Goal: Information Seeking & Learning: Compare options

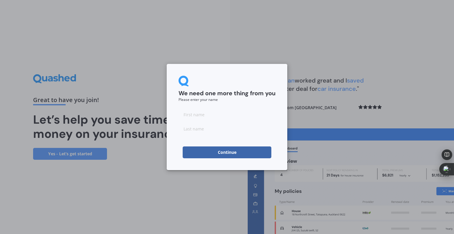
click at [214, 118] on input at bounding box center [226, 114] width 97 height 12
type input "Austin"
click at [206, 130] on input at bounding box center [226, 129] width 97 height 12
type input "[PERSON_NAME]"
click at [213, 154] on button "Continue" at bounding box center [227, 152] width 89 height 12
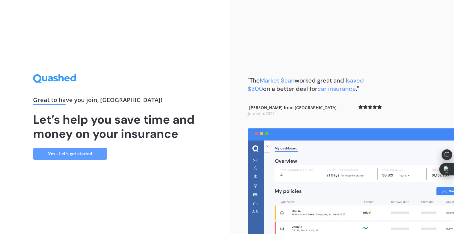
click at [71, 153] on link "Yes - Let’s get started" at bounding box center [70, 154] width 74 height 12
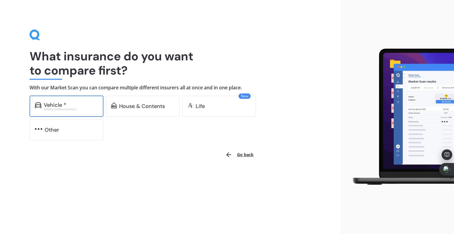
click at [79, 105] on div "Vehicle *" at bounding box center [71, 105] width 54 height 6
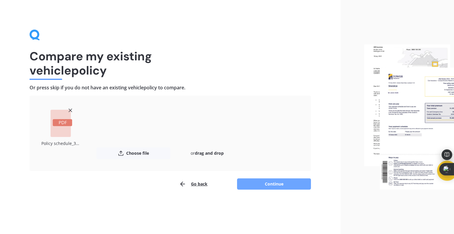
click at [245, 184] on button "Continue" at bounding box center [274, 183] width 74 height 11
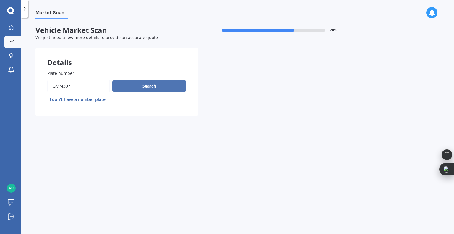
click at [151, 87] on button "Search" at bounding box center [149, 85] width 74 height 11
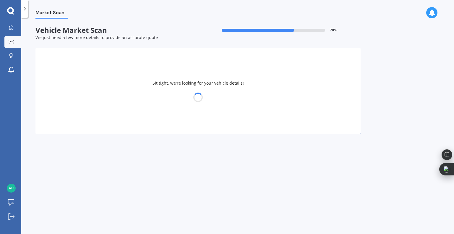
select select "HOLDEN"
select select "[US_STATE]"
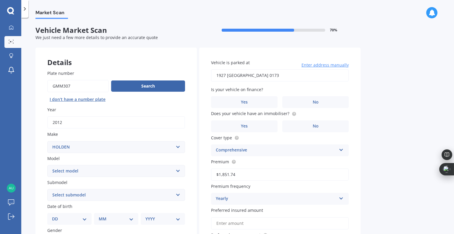
click at [319, 62] on span "Enter address manually" at bounding box center [324, 65] width 47 height 6
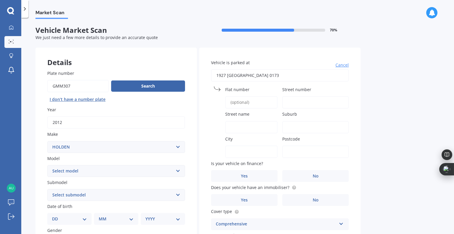
click at [300, 76] on input "1927 [GEOGRAPHIC_DATA] 0173" at bounding box center [280, 75] width 138 height 12
drag, startPoint x: 336, startPoint y: 75, endPoint x: 191, endPoint y: 73, distance: 144.5
click at [191, 73] on div "Details Plate number Search I don’t have a number plate Year [DATE] Make Select…" at bounding box center [197, 203] width 325 height 310
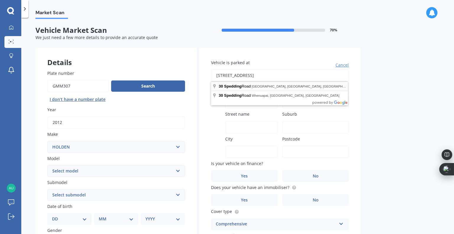
type input "[STREET_ADDRESS]"
type input "30"
type input "Spedding Road"
type input "Tikipunga"
type input "[GEOGRAPHIC_DATA]"
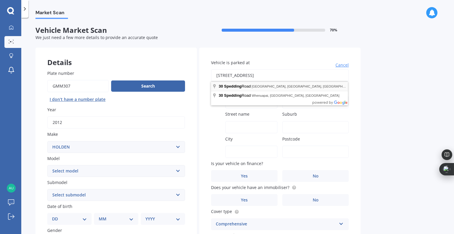
type input "0112"
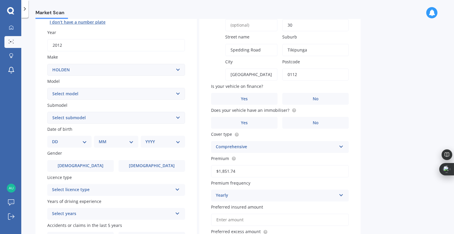
scroll to position [79, 0]
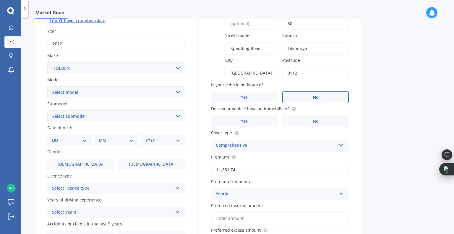
click at [316, 99] on span "No" at bounding box center [316, 97] width 6 height 5
click at [0, 0] on input "No" at bounding box center [0, 0] width 0 height 0
click at [265, 123] on label "Yes" at bounding box center [244, 121] width 66 height 12
click at [0, 0] on input "Yes" at bounding box center [0, 0] width 0 height 0
click at [268, 145] on div "Comprehensive" at bounding box center [276, 145] width 121 height 7
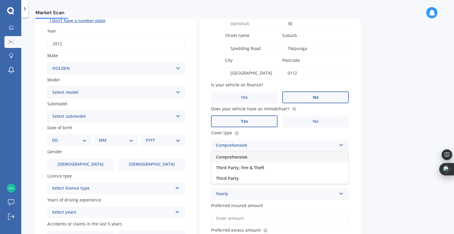
click at [268, 145] on div "Comprehensive" at bounding box center [276, 145] width 121 height 7
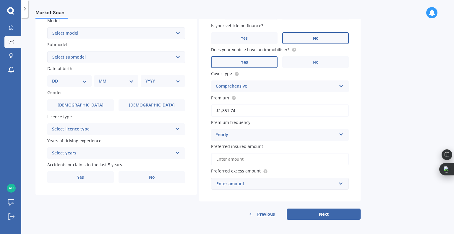
scroll to position [59, 0]
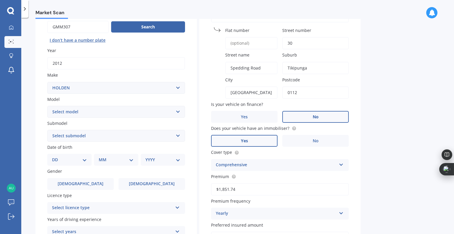
click at [117, 138] on select "Select submodel 2.8 Turbo Diesel 3.0 Turbo Diesel 2WD 3.0 Turbo Diesel 4WD LS L…" at bounding box center [116, 136] width 138 height 12
click at [108, 136] on select "Select submodel 2.8 Turbo Diesel 3.0 Turbo Diesel 2WD 3.0 Turbo Diesel 4WD LS L…" at bounding box center [116, 136] width 138 height 12
click at [86, 162] on select "DD 01 02 03 04 05 06 07 08 09 10 11 12 13 14 15 16 17 18 19 20 21 22 23 24 25 2…" at bounding box center [69, 159] width 35 height 6
select select "20"
click at [57, 156] on select "DD 01 02 03 04 05 06 07 08 09 10 11 12 13 14 15 16 17 18 19 20 21 22 23 24 25 2…" at bounding box center [69, 159] width 35 height 6
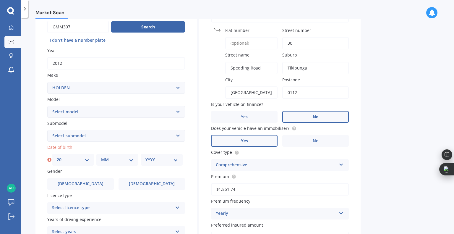
click at [121, 160] on select "MM 01 02 03 04 05 06 07 08 09 10 11 12" at bounding box center [117, 159] width 32 height 6
select select "09"
click at [101, 156] on select "MM 01 02 03 04 05 06 07 08 09 10 11 12" at bounding box center [117, 159] width 32 height 6
click at [152, 160] on select "YYYY 2025 2024 2023 2022 2021 2020 2019 2018 2017 2016 2015 2014 2013 2012 2011…" at bounding box center [161, 159] width 32 height 6
select select "1999"
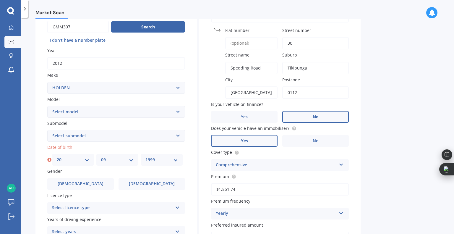
click at [145, 156] on select "YYYY 2025 2024 2023 2022 2021 2020 2019 2018 2017 2016 2015 2014 2013 2012 2011…" at bounding box center [161, 159] width 32 height 6
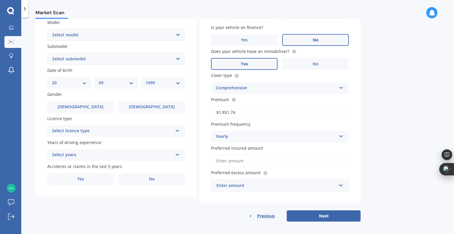
scroll to position [138, 0]
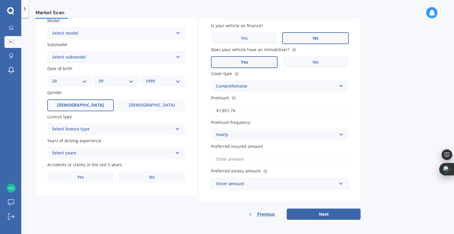
click at [95, 108] on label "[DEMOGRAPHIC_DATA]" at bounding box center [80, 105] width 66 height 12
click at [0, 0] on input "[DEMOGRAPHIC_DATA]" at bounding box center [0, 0] width 0 height 0
click at [102, 132] on div "Select licence type" at bounding box center [112, 129] width 121 height 7
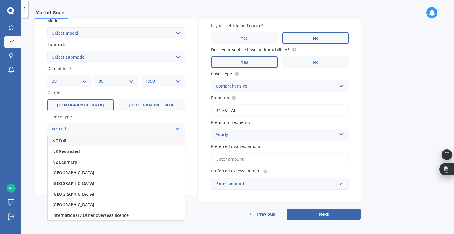
click at [80, 141] on div "NZ Full" at bounding box center [116, 140] width 137 height 11
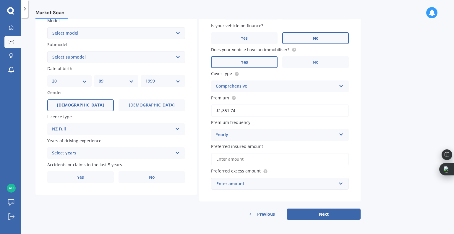
click at [98, 154] on div "Select years" at bounding box center [112, 152] width 121 height 7
click at [92, 165] on div "5 or more years" at bounding box center [116, 164] width 137 height 11
click at [142, 178] on label "No" at bounding box center [151, 177] width 66 height 12
click at [0, 0] on input "No" at bounding box center [0, 0] width 0 height 0
click at [263, 131] on div "Yearly" at bounding box center [276, 134] width 121 height 7
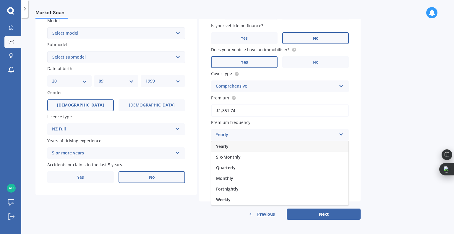
click at [263, 131] on div "Yearly" at bounding box center [276, 134] width 121 height 7
click at [245, 156] on input "Preferred insured amount" at bounding box center [280, 159] width 138 height 12
click at [249, 185] on div "Enter amount" at bounding box center [276, 183] width 120 height 6
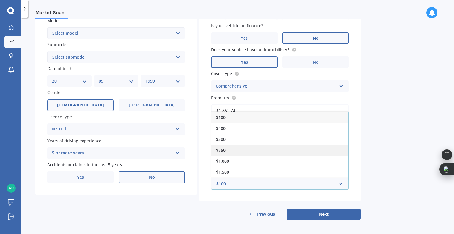
click at [239, 151] on div "$750" at bounding box center [279, 149] width 137 height 11
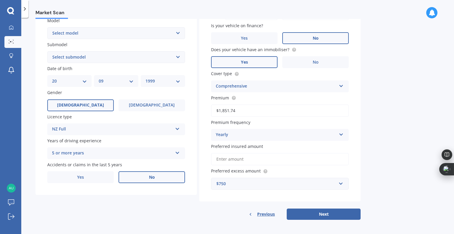
click at [236, 158] on input "Preferred insured amount" at bounding box center [280, 159] width 138 height 12
click at [245, 161] on input "Preferred insured amount" at bounding box center [280, 159] width 138 height 12
click at [239, 156] on input "Preferred insured amount" at bounding box center [280, 159] width 138 height 12
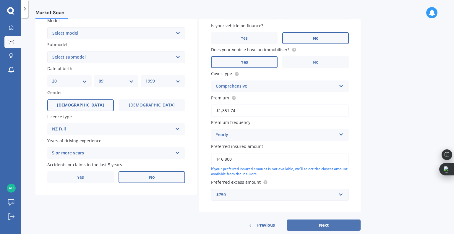
type input "$16,800"
click at [317, 222] on button "Next" at bounding box center [324, 224] width 74 height 11
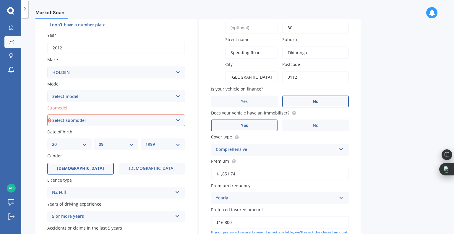
scroll to position [70, 0]
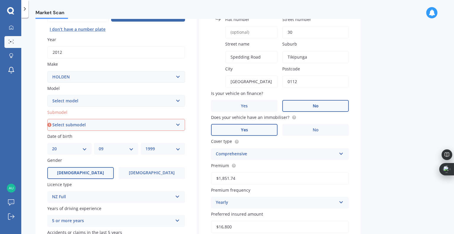
click at [160, 121] on select "Select submodel 2.8 Turbo Diesel 3.0 Turbo Diesel 2WD 3.0 Turbo Diesel 4WD LS L…" at bounding box center [116, 125] width 138 height 12
select select "3.0 TURBO DIESEL 4WD"
click at [47, 119] on select "Select submodel 2.8 Turbo Diesel 3.0 Turbo Diesel 2WD 3.0 Turbo Diesel 4WD LS L…" at bounding box center [116, 125] width 138 height 12
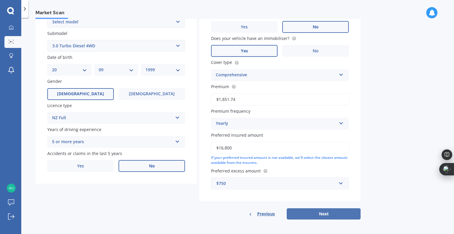
click at [313, 214] on button "Next" at bounding box center [324, 213] width 74 height 11
select select "20"
select select "09"
select select "1999"
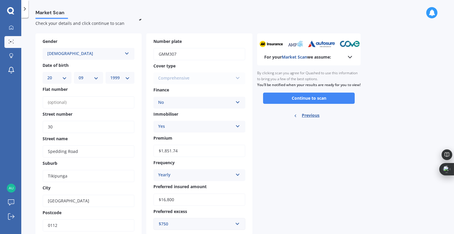
scroll to position [0, 0]
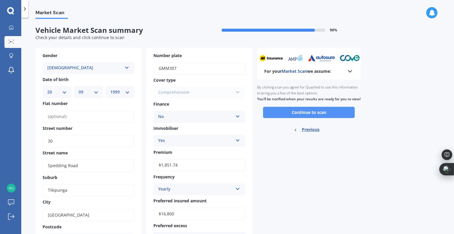
click at [302, 118] on button "Continue to scan" at bounding box center [309, 112] width 92 height 11
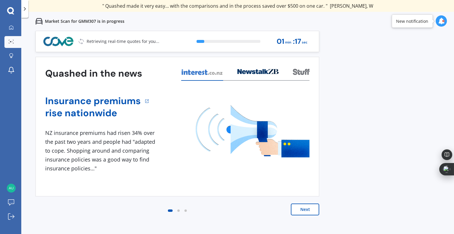
click at [304, 207] on button "Next" at bounding box center [305, 209] width 28 height 12
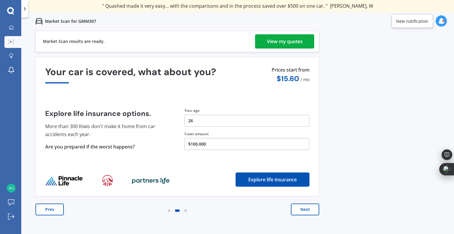
click at [286, 44] on div "View my quotes" at bounding box center [285, 41] width 36 height 14
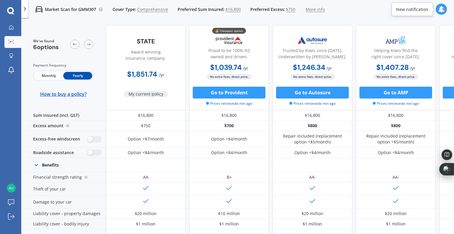
drag, startPoint x: 223, startPoint y: 232, endPoint x: 293, endPoint y: 229, distance: 70.1
click at [293, 229] on div "We've found 6 options Payment frequency Monthly Yearly How to buy a policy? Awa…" at bounding box center [240, 126] width 428 height 212
